Goal: Check status: Check status

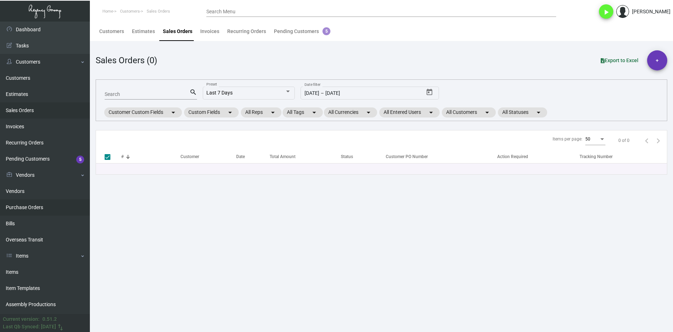
click at [53, 203] on link "Purchase Orders" at bounding box center [45, 207] width 90 height 16
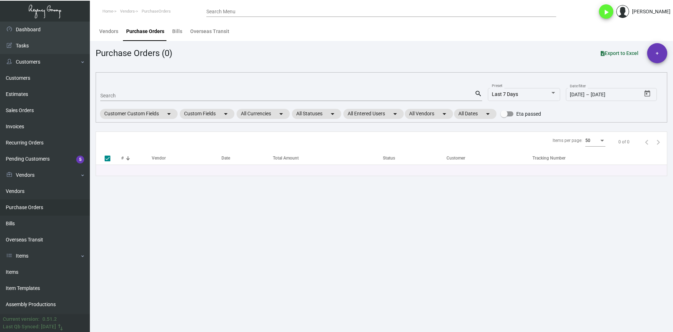
click at [150, 100] on div "Search" at bounding box center [287, 95] width 374 height 11
paste input "76937"
type input "76937"
click at [149, 96] on input "76937" at bounding box center [287, 96] width 374 height 6
checkbox input "false"
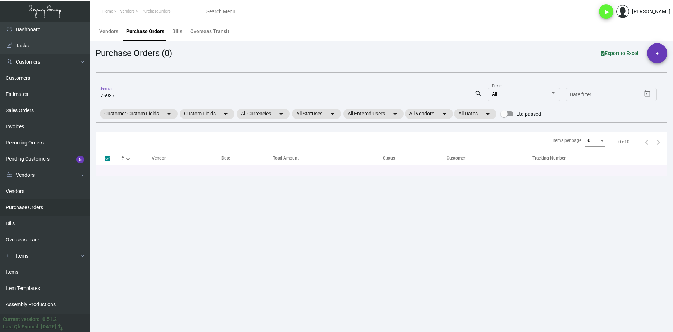
type input "76937"
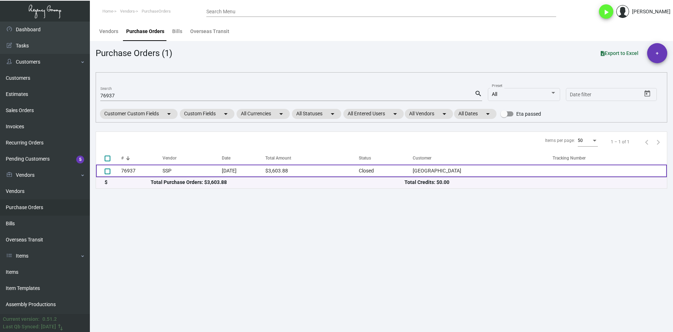
click at [166, 167] on td "SSP" at bounding box center [191, 171] width 59 height 13
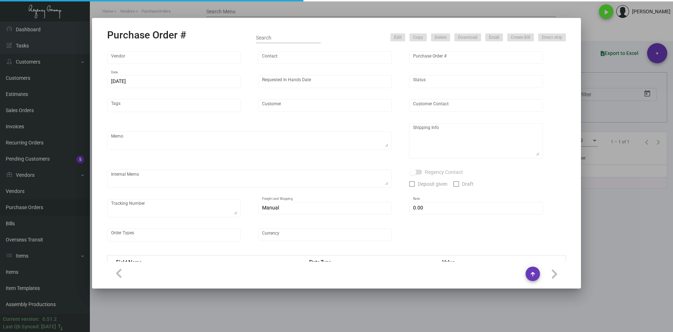
type input "SSP"
type input "[PERSON_NAME]"
type input "76937"
type input "[DATE]"
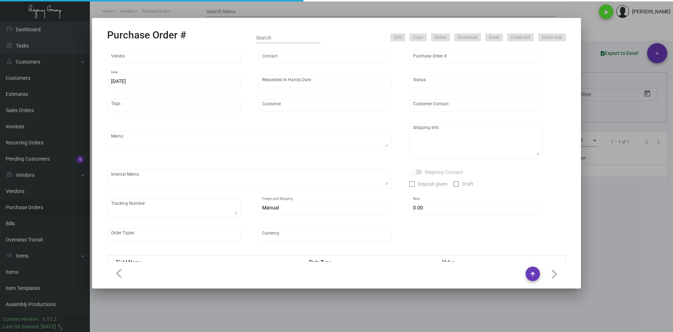
type input "[GEOGRAPHIC_DATA]"
type textarea "Approx ship date [DATE]"
type textarea "Regency Group [GEOGRAPHIC_DATA] [STREET_ADDRESS] Attn: [PERSON_NAME]"
type input "$ 0.00"
type input "United States Dollar $"
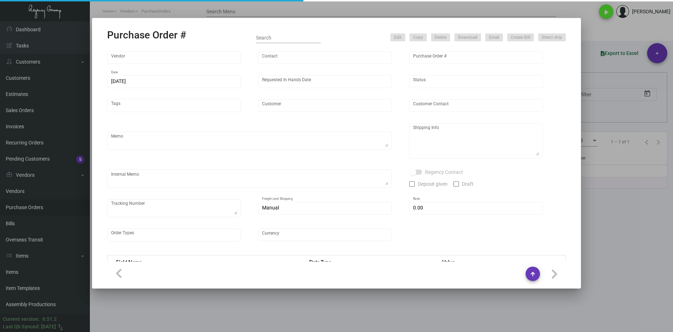
type input "$ 0.07207"
type input "$ 3,603.88"
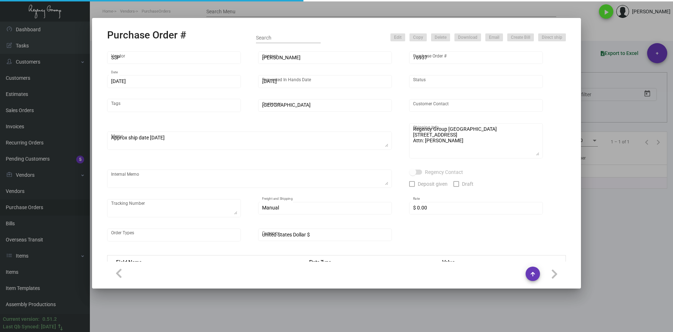
type input "$ 0.07208"
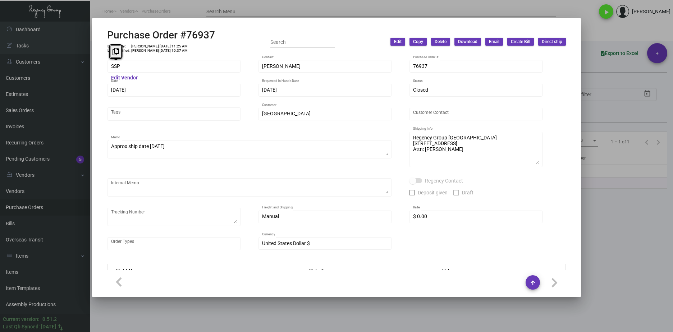
click at [96, 66] on mat-dialog-container "Purchase Order #76937 Entered By: [PERSON_NAME] [DATE] 11:25 AM Last Modified: …" at bounding box center [336, 157] width 489 height 279
click at [161, 47] on td "[PERSON_NAME] [DATE] 11:25 AM" at bounding box center [159, 46] width 57 height 4
drag, startPoint x: 164, startPoint y: 46, endPoint x: 156, endPoint y: 47, distance: 8.6
click at [156, 47] on td "[PERSON_NAME] [DATE] 11:25 AM" at bounding box center [159, 46] width 57 height 4
drag, startPoint x: 156, startPoint y: 47, endPoint x: 164, endPoint y: 46, distance: 7.9
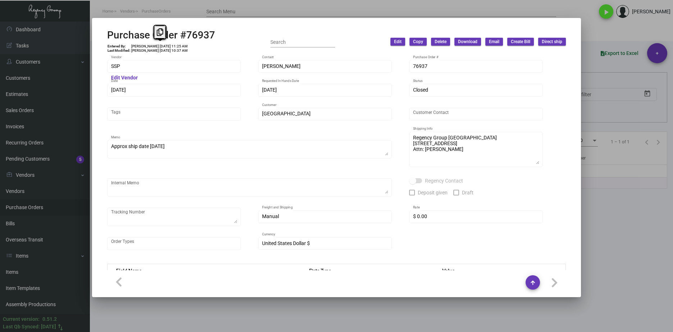
click at [164, 46] on td "[PERSON_NAME] [DATE] 11:25 AM" at bounding box center [159, 46] width 57 height 4
drag, startPoint x: 165, startPoint y: 46, endPoint x: 153, endPoint y: 47, distance: 11.1
click at [153, 47] on td "[PERSON_NAME] [DATE] 11:25 AM" at bounding box center [159, 46] width 57 height 4
click at [154, 46] on td "[PERSON_NAME] [DATE] 11:25 AM" at bounding box center [159, 46] width 57 height 4
drag, startPoint x: 153, startPoint y: 46, endPoint x: 165, endPoint y: 47, distance: 12.2
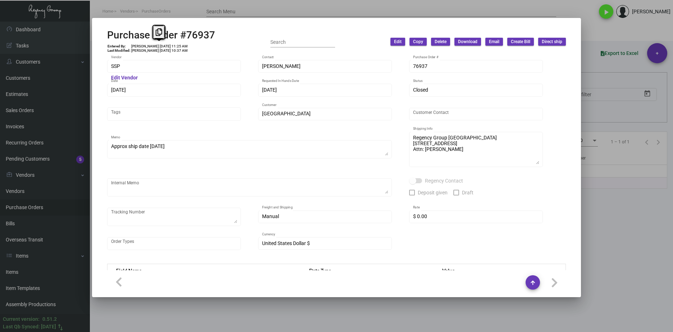
click at [165, 47] on td "[PERSON_NAME] [DATE] 11:25 AM" at bounding box center [159, 46] width 57 height 4
copy td "[DATE]"
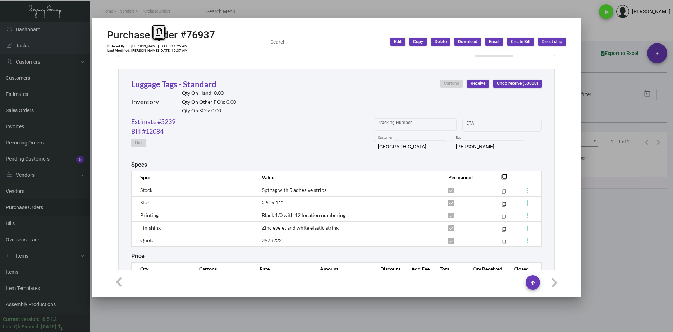
scroll to position [363, 0]
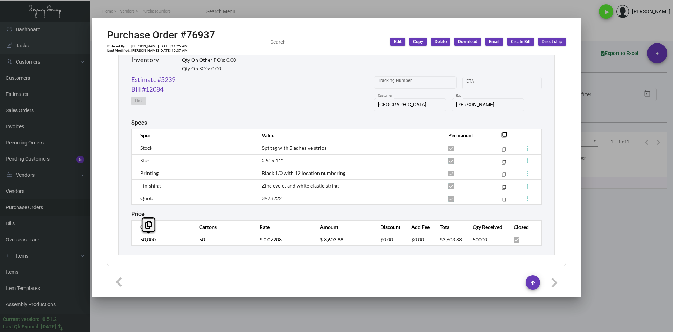
click at [133, 238] on td "50,000" at bounding box center [162, 239] width 60 height 13
click at [252, 242] on td "$ 0.07208" at bounding box center [282, 239] width 60 height 13
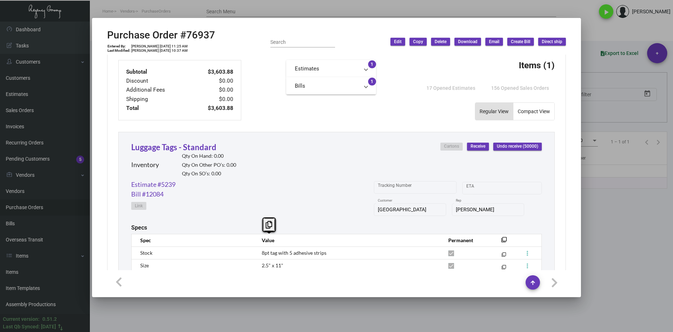
scroll to position [256, 0]
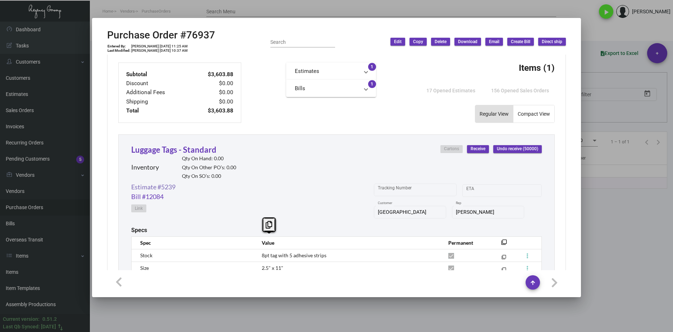
click at [168, 189] on link "Estimate #5239" at bounding box center [153, 187] width 44 height 10
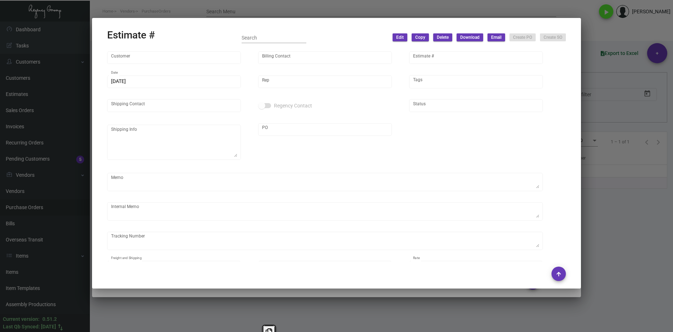
type input "[GEOGRAPHIC_DATA]"
type input "[PERSON_NAME]"
type input "5239"
type input "[DATE]"
type input "[PERSON_NAME]"
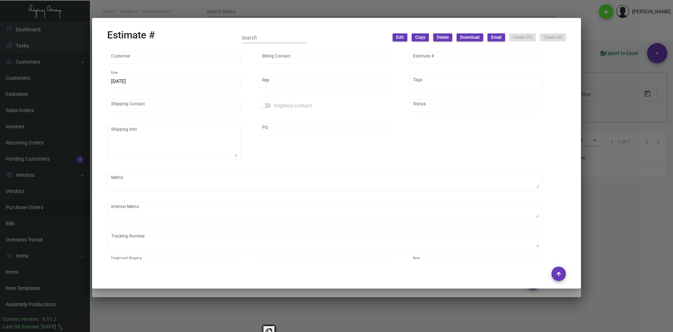
type textarea "**[GEOGRAPHIC_DATA] WAREHOUSE - INVENTORY**"
type input "United States Dollar $"
type input "$ 0.00"
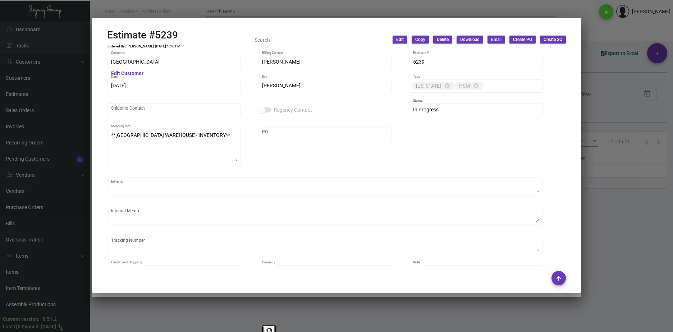
click at [181, 38] on h2 "Estimate #5239" at bounding box center [144, 35] width 74 height 12
drag, startPoint x: 188, startPoint y: 37, endPoint x: 96, endPoint y: 35, distance: 92.0
click at [96, 35] on mat-dialog-container "Estimate #5239 Entered By: [PERSON_NAME] [DATE] 1:16 PM Search Edit Copy Delete…" at bounding box center [336, 155] width 489 height 275
copy h2 "Estimate #5239"
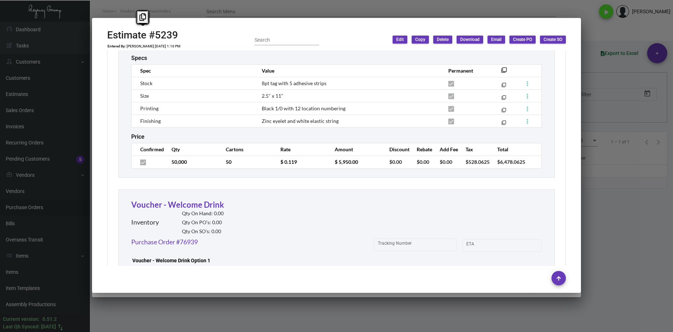
scroll to position [467, 0]
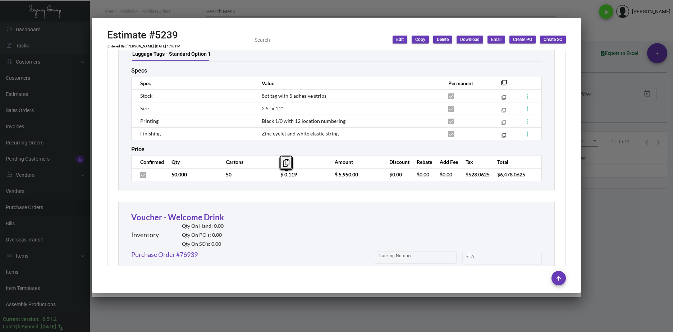
click at [261, 176] on tr "50,000 50 $ 0.119 $ 5,950.00 $0.00 $0.00 $0.00 $528.0625 $6,478.0625" at bounding box center [337, 174] width 410 height 13
